Goal: Task Accomplishment & Management: Manage account settings

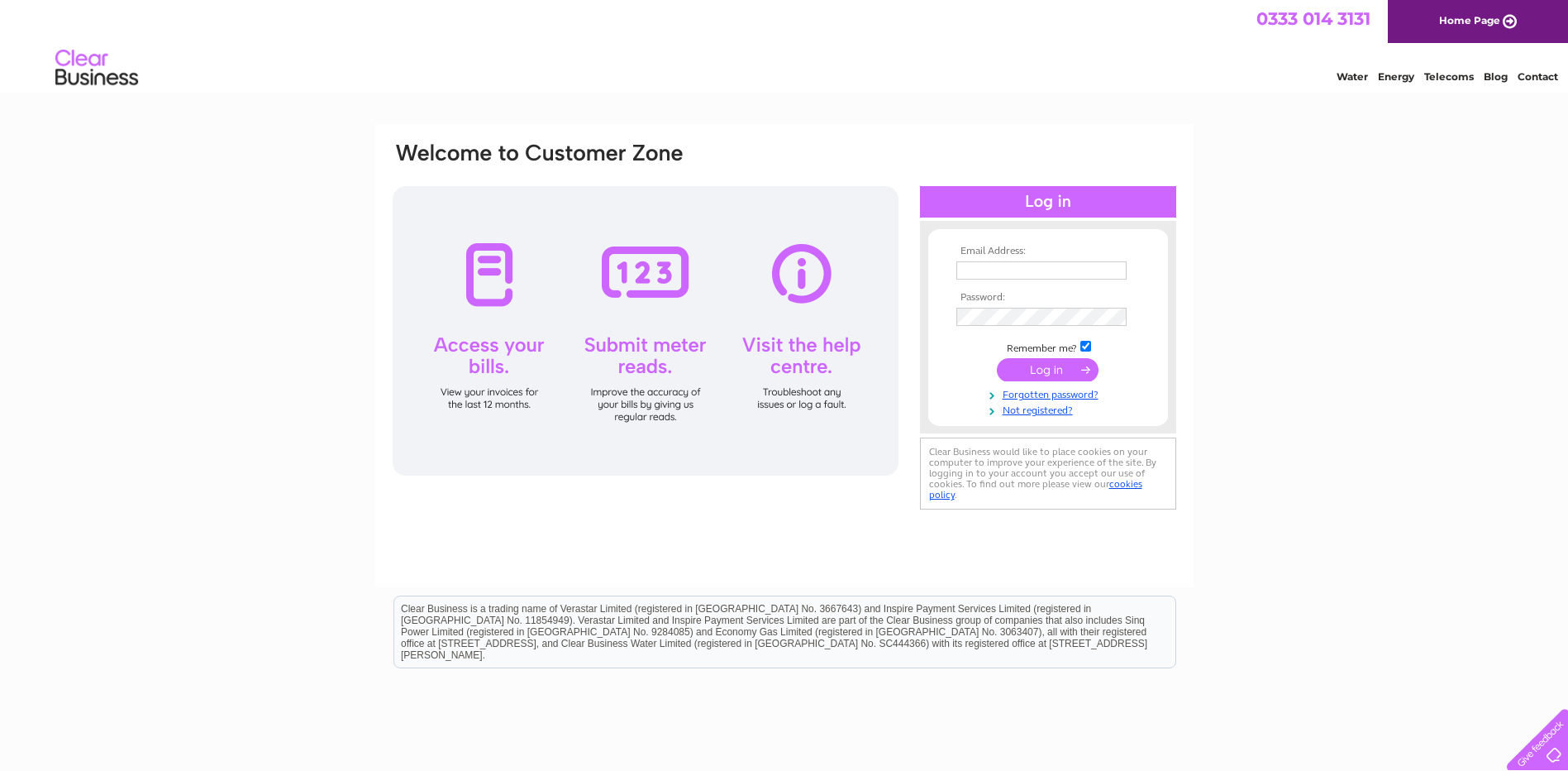
click at [287, 341] on div "Email Address: Password:" at bounding box center [784, 497] width 1568 height 746
click at [303, 293] on div "Email Address: Password:" at bounding box center [784, 497] width 1568 height 746
click at [1032, 267] on input "text" at bounding box center [1042, 270] width 170 height 18
click at [1041, 272] on input "text" at bounding box center [1043, 271] width 172 height 20
click at [1064, 275] on input "harrietclairekitty@hotmail.co.uk" at bounding box center [1043, 271] width 172 height 20
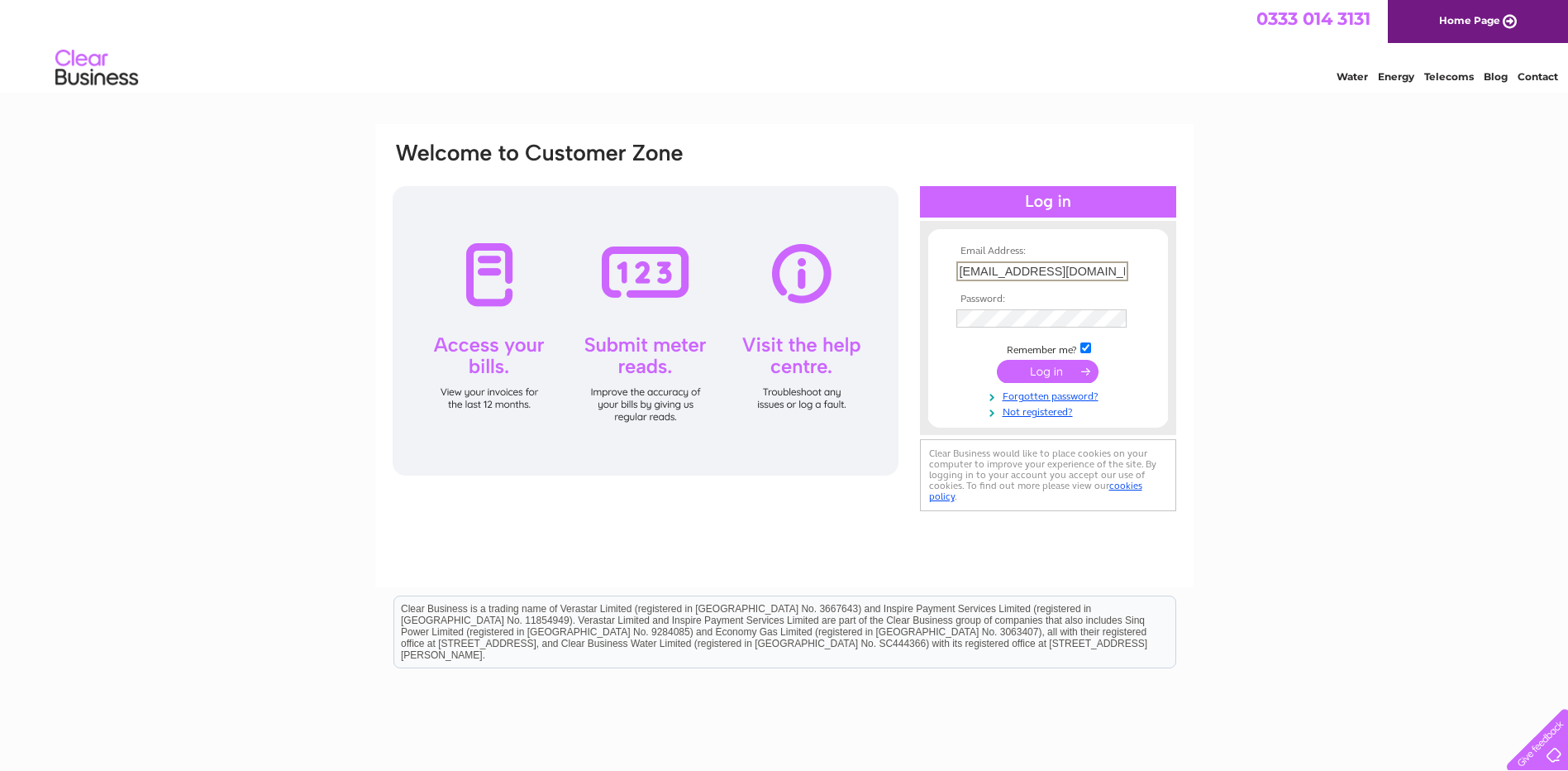
click at [1068, 272] on input "harrietclairekitty@hotmail.co.uk" at bounding box center [1043, 271] width 172 height 20
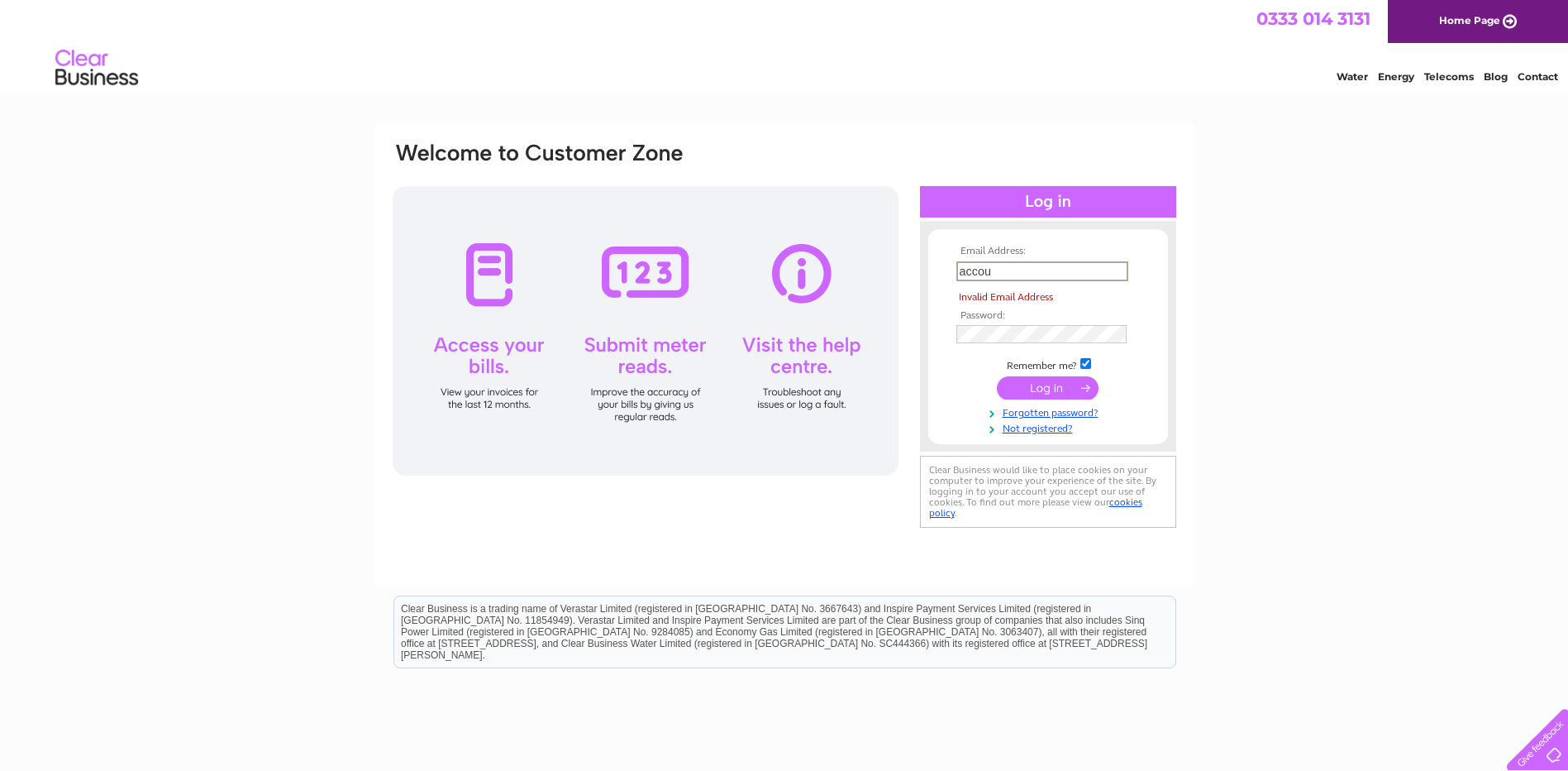
type input "accounts.payable@rdgengineering.co.uk"
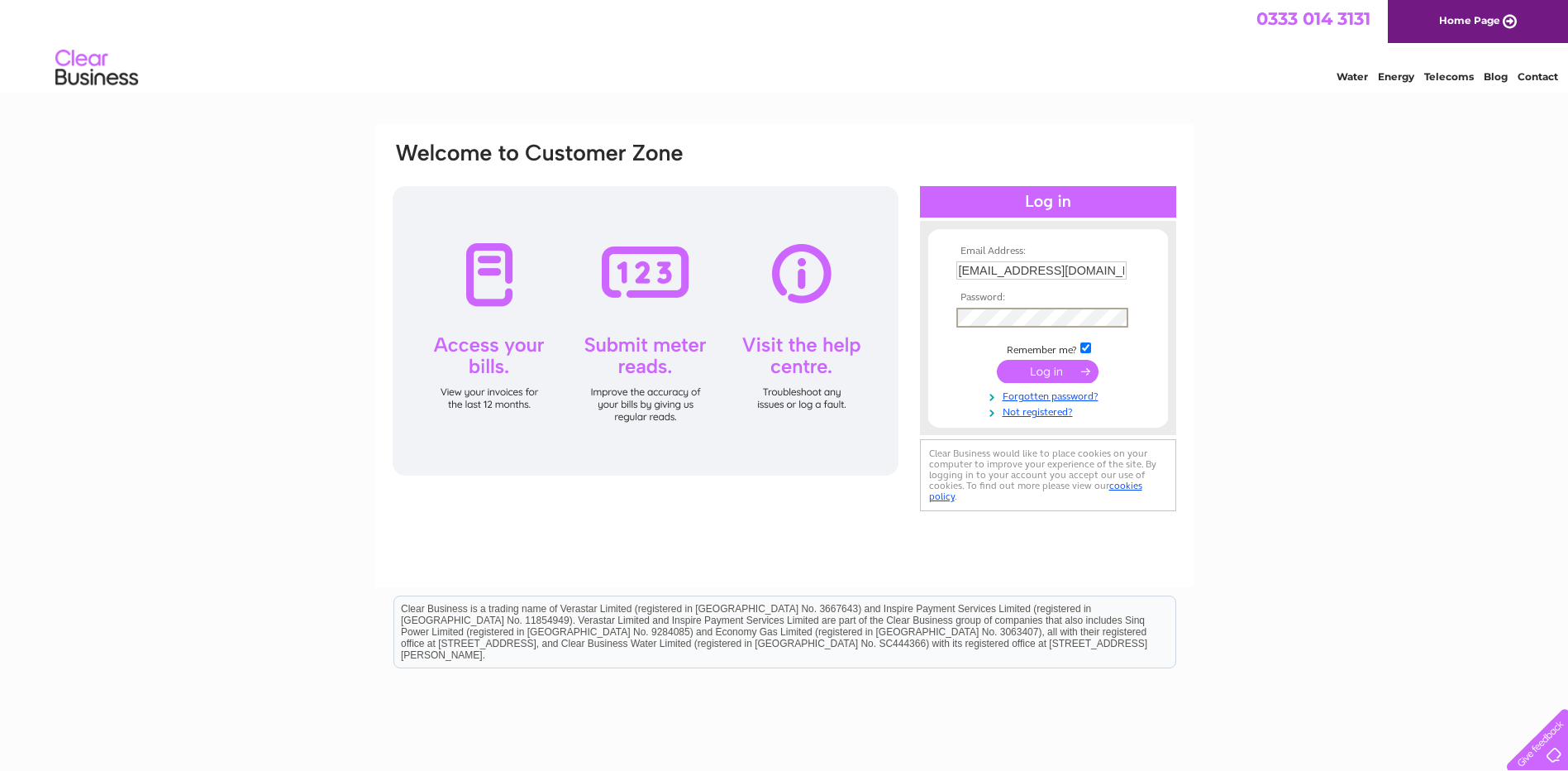
click at [997, 359] on input "submit" at bounding box center [1047, 371] width 102 height 23
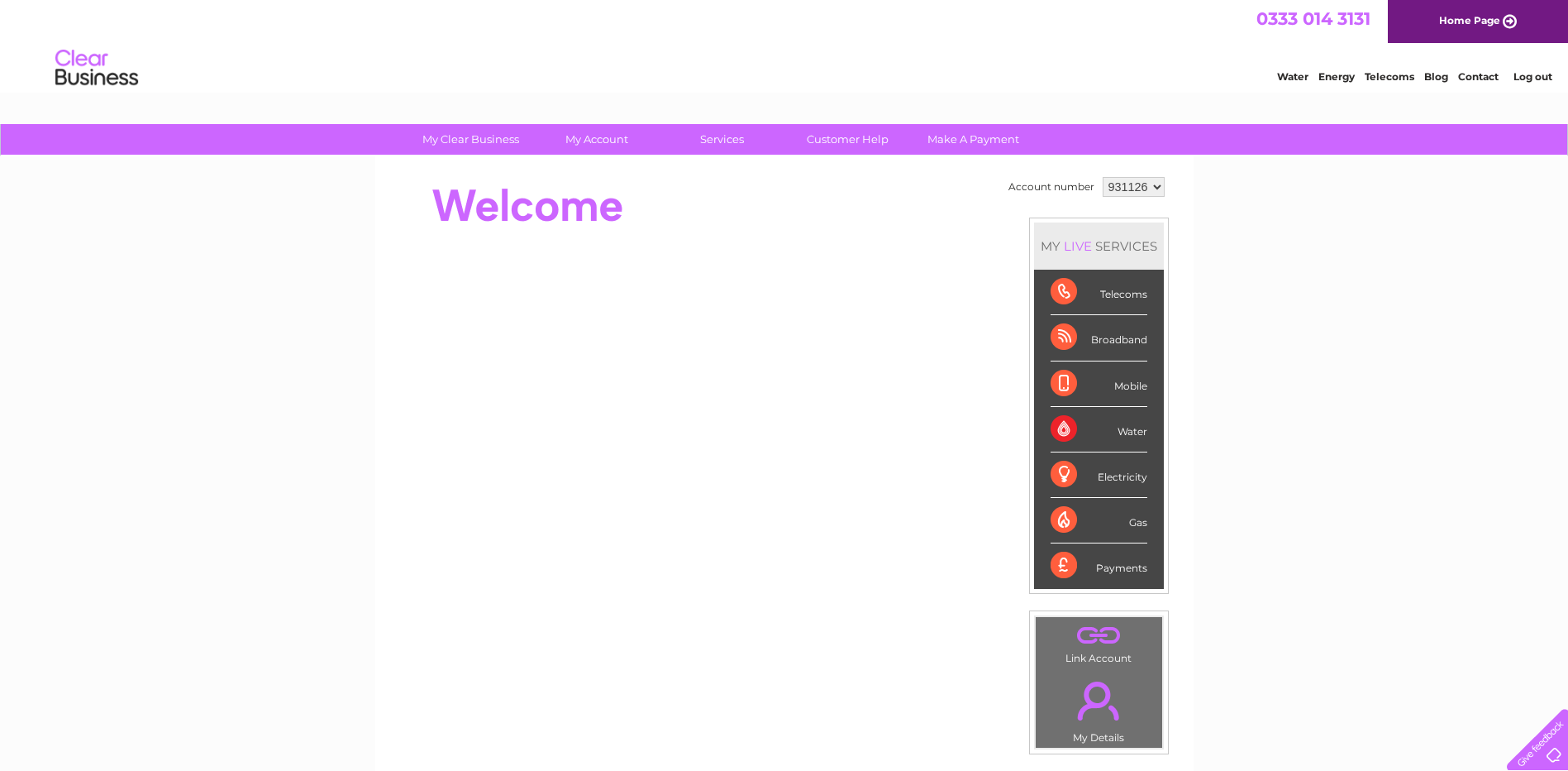
click at [1122, 189] on select "931126 938802" at bounding box center [1133, 186] width 62 height 20
select select "938802"
click at [1103, 177] on select "931126 938802" at bounding box center [1133, 186] width 62 height 20
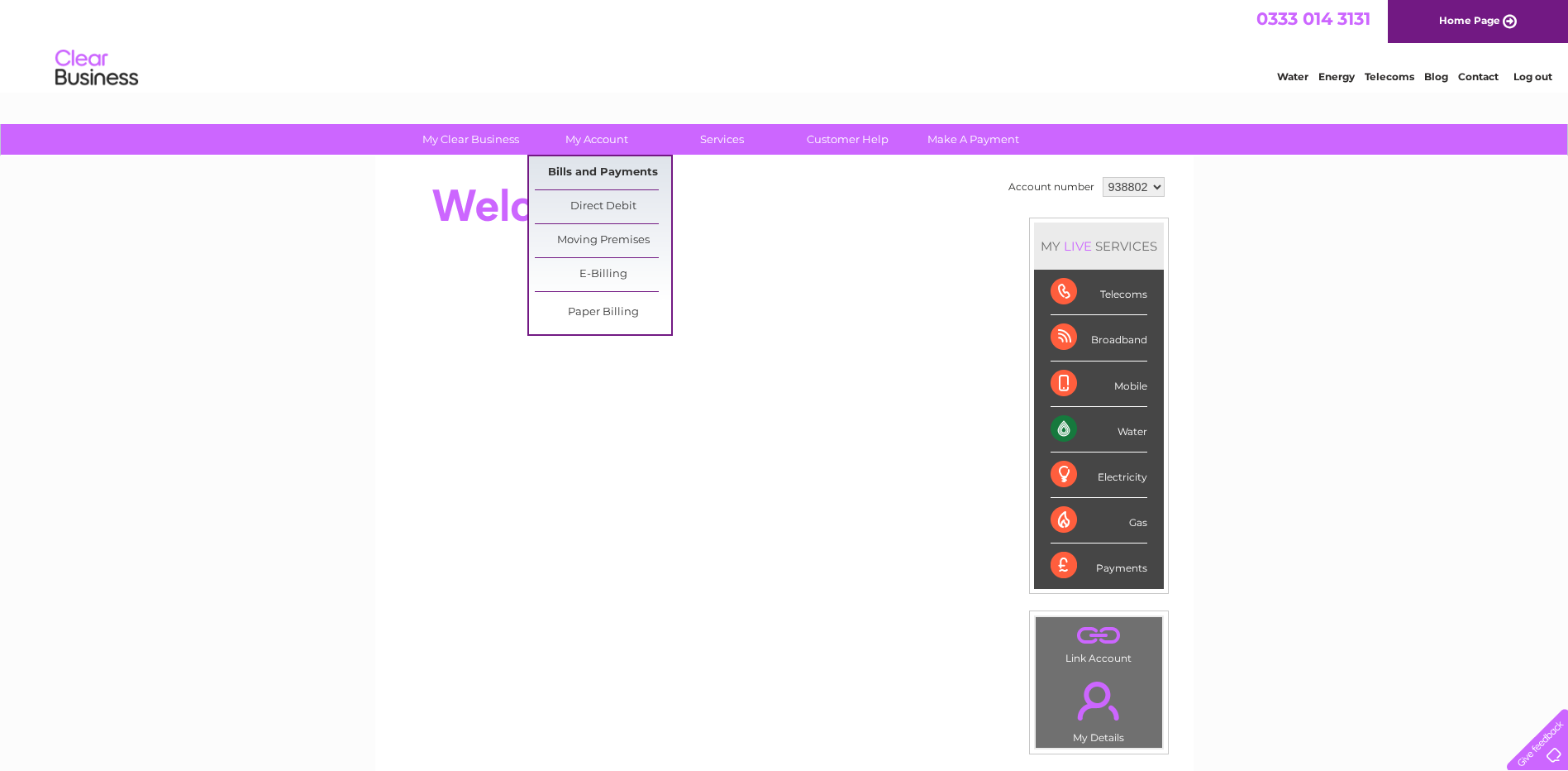
click at [625, 170] on link "Bills and Payments" at bounding box center [603, 173] width 137 height 33
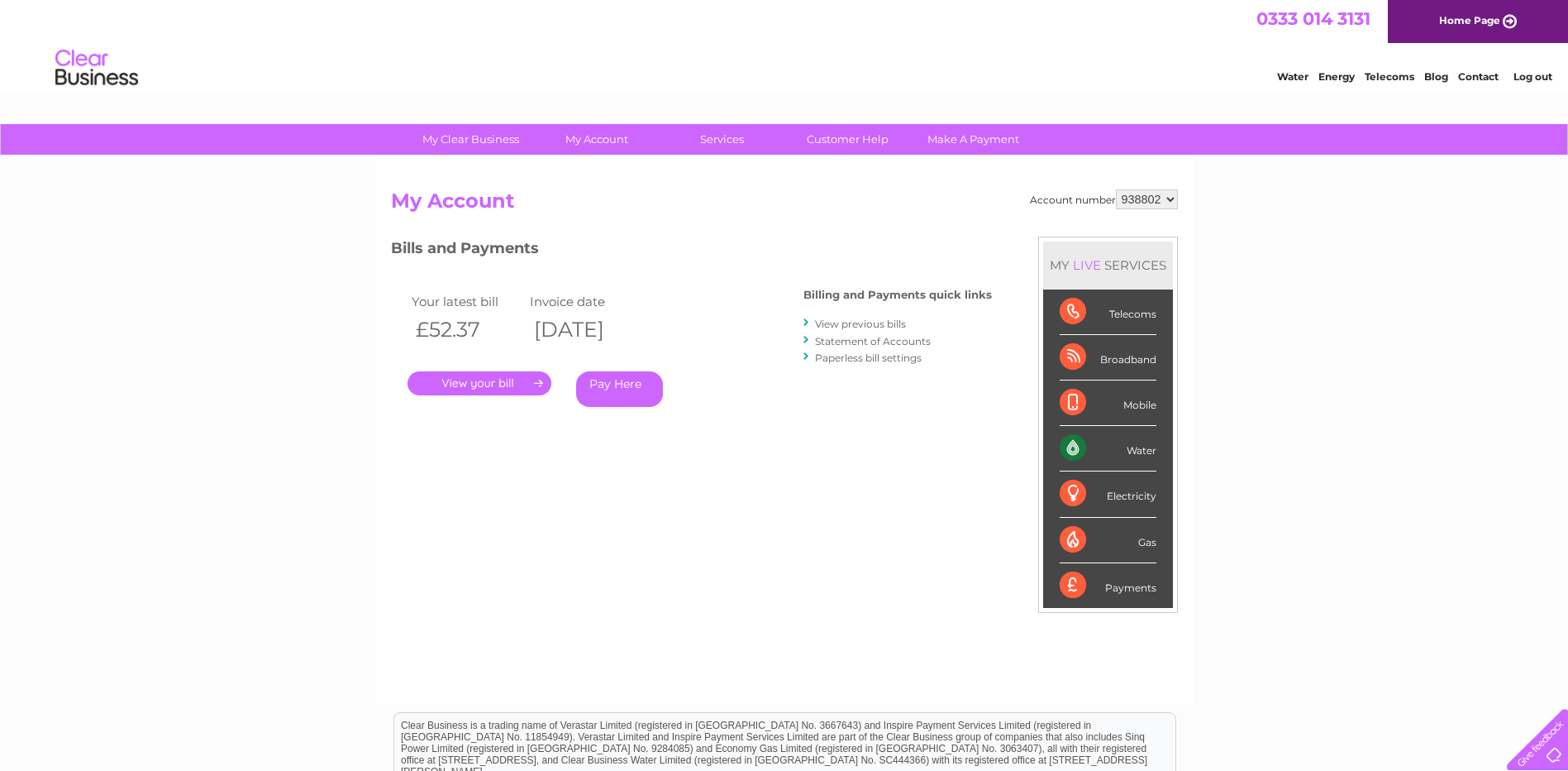
click at [514, 379] on link "." at bounding box center [479, 384] width 143 height 24
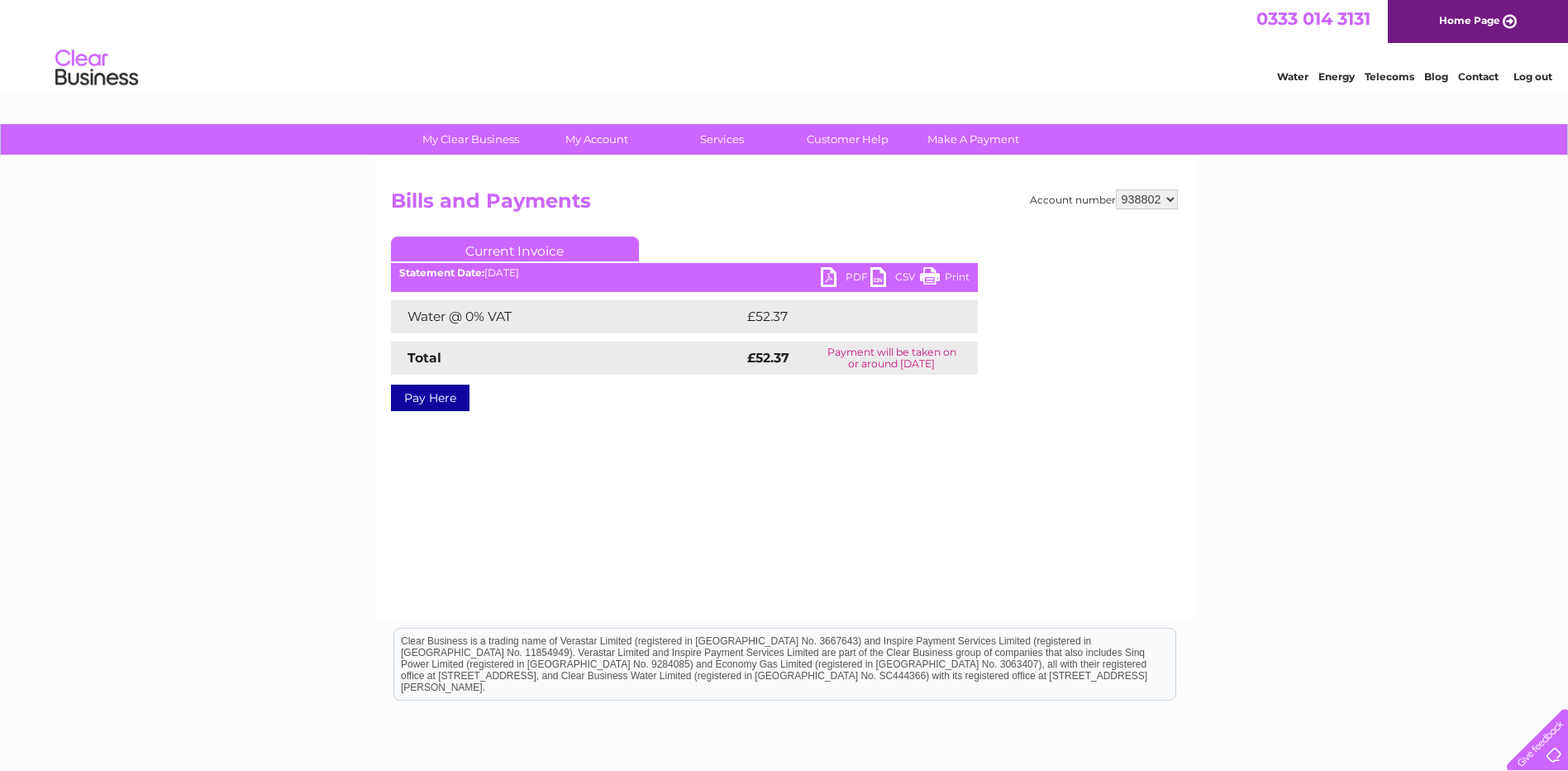
click at [835, 286] on link "PDF" at bounding box center [845, 279] width 50 height 24
